Goal: Task Accomplishment & Management: Use online tool/utility

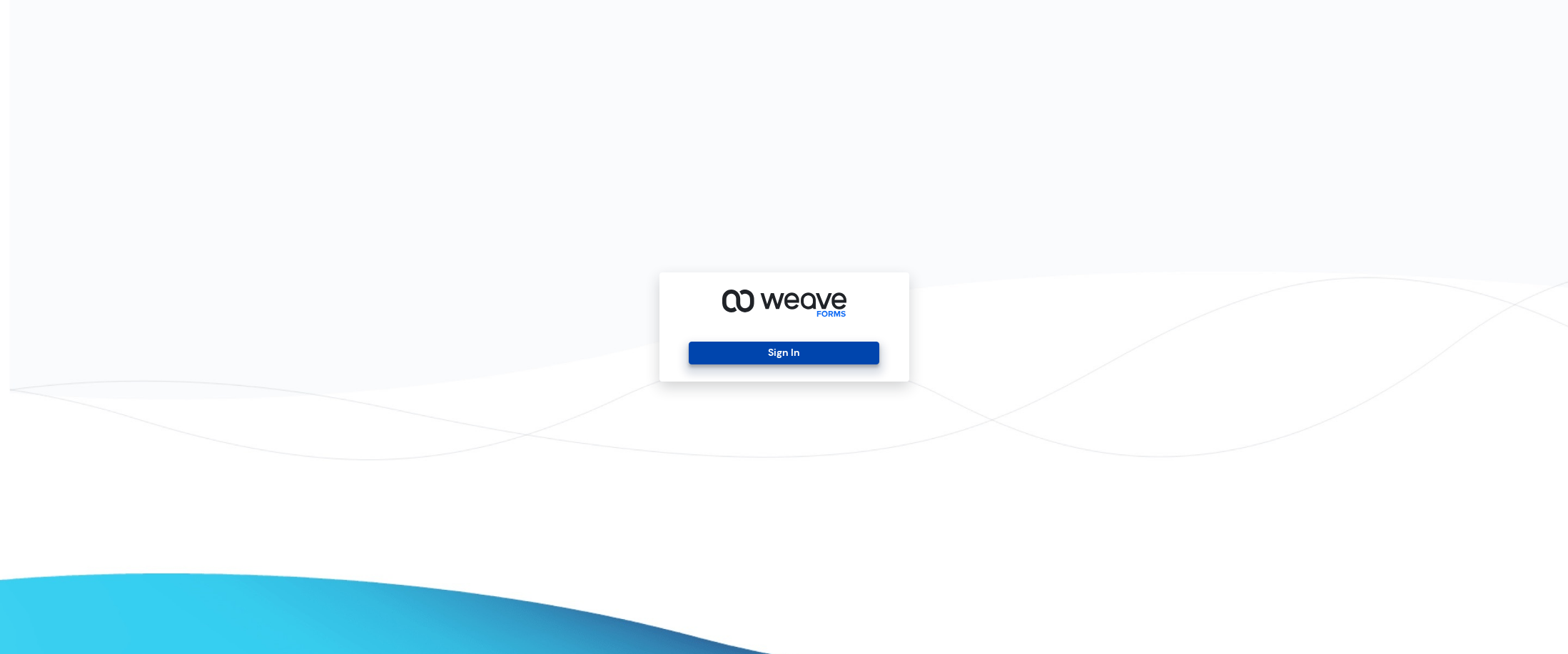
click at [764, 354] on button "Sign In" at bounding box center [784, 353] width 190 height 23
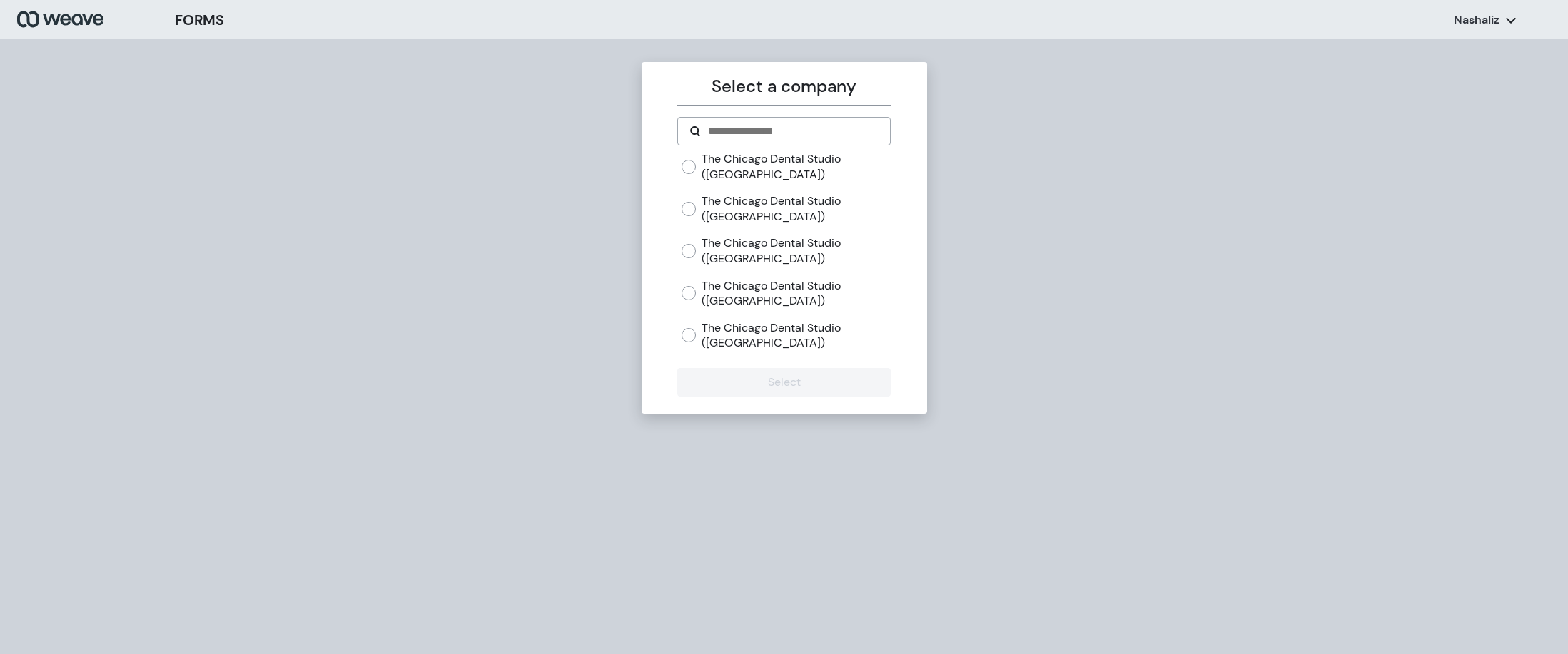
click at [711, 284] on label "The Chicago Dental Studio ([GEOGRAPHIC_DATA])" at bounding box center [796, 293] width 190 height 31
click at [810, 388] on button "Select" at bounding box center [784, 383] width 214 height 29
